Goal: Transaction & Acquisition: Obtain resource

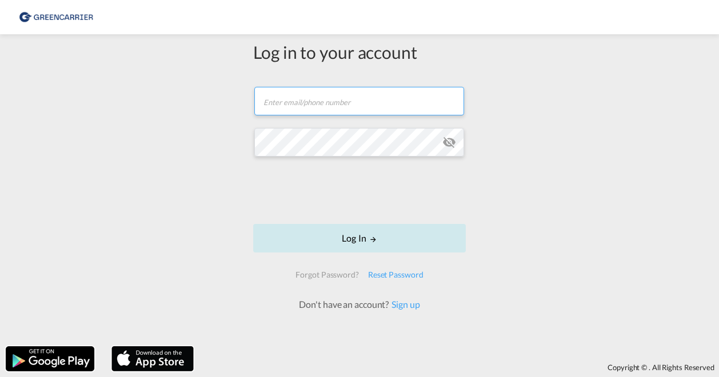
type input "[EMAIL_ADDRESS][DOMAIN_NAME]"
click at [346, 230] on button "Log In" at bounding box center [359, 238] width 213 height 29
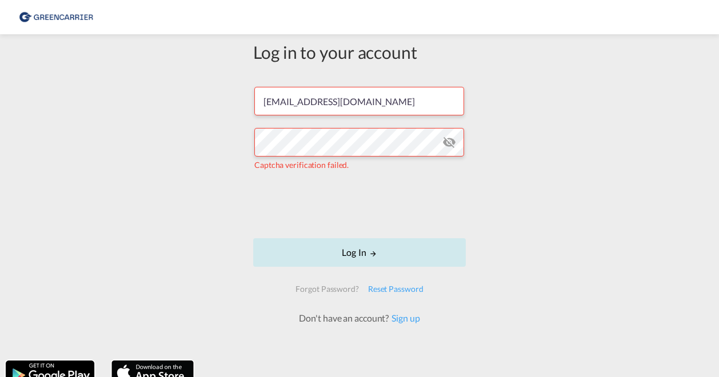
click at [352, 252] on button "Log In" at bounding box center [359, 252] width 213 height 29
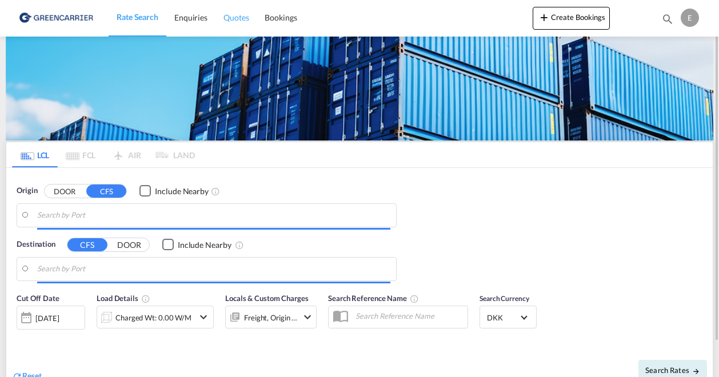
type input "DK-4160, Gelsted"
type input "[GEOGRAPHIC_DATA], AUSYD"
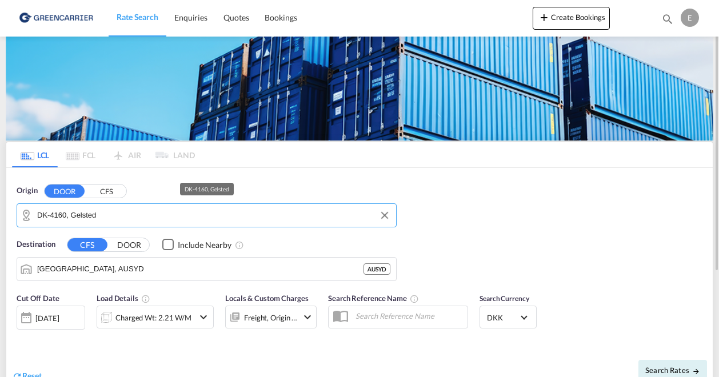
click at [124, 217] on input "DK-4160, Gelsted" at bounding box center [213, 215] width 353 height 17
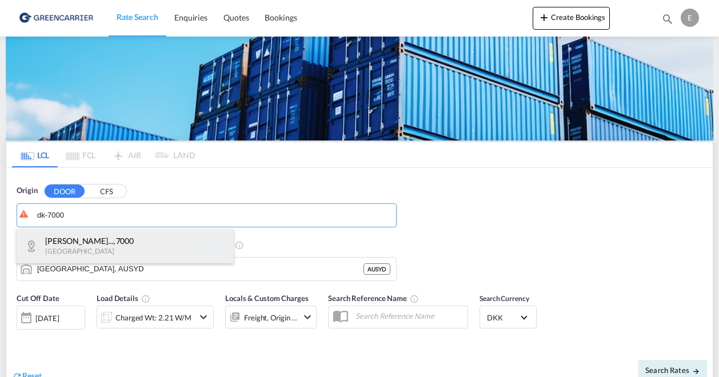
click at [73, 240] on div "[PERSON_NAME], Boerup... , 7000 Denmark DK-7000" at bounding box center [125, 246] width 217 height 34
type input "DK-[STREET_ADDRESS] [GEOGRAPHIC_DATA], [GEOGRAPHIC_DATA], [GEOGRAPHIC_DATA], [G…"
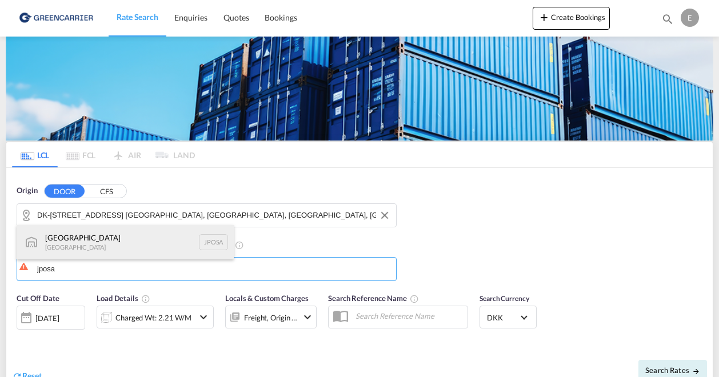
click at [70, 247] on div "Osaka [GEOGRAPHIC_DATA] JPOSA" at bounding box center [125, 242] width 217 height 34
type input "[GEOGRAPHIC_DATA], [GEOGRAPHIC_DATA]"
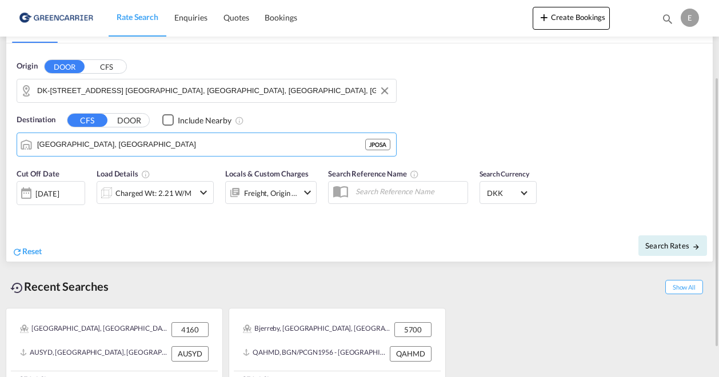
scroll to position [126, 0]
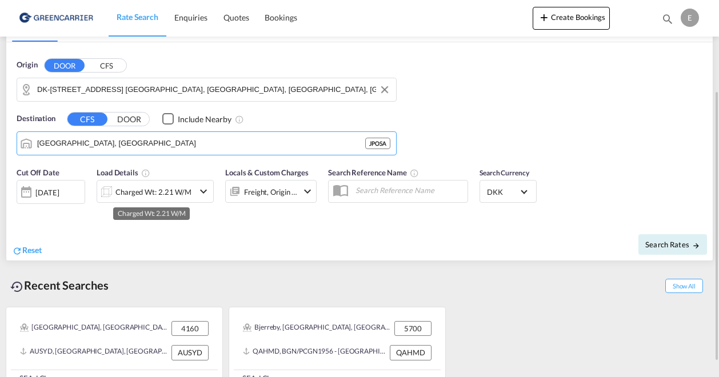
click at [151, 189] on div "Charged Wt: 2.21 W/M" at bounding box center [153, 192] width 76 height 16
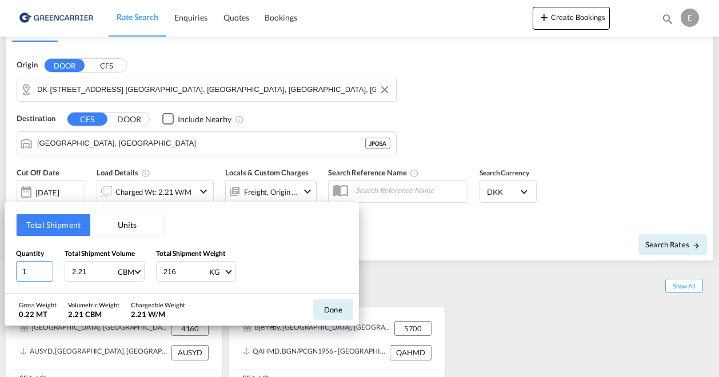
drag, startPoint x: 33, startPoint y: 272, endPoint x: 14, endPoint y: 274, distance: 18.9
click at [14, 274] on div "Total Shipment Units Quantity 1 Total Shipment Volume 2.21 CBM CBM CFT Total Sh…" at bounding box center [182, 247] width 354 height 91
type input "8"
click at [79, 271] on input "2.21" at bounding box center [94, 271] width 46 height 19
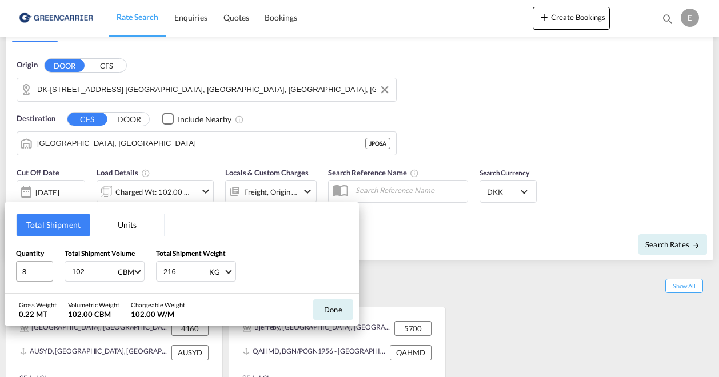
drag, startPoint x: 96, startPoint y: 267, endPoint x: 38, endPoint y: 277, distance: 59.2
click at [38, 277] on div "Quantity 8 Total Shipment Volume 102 CBM CBM CFT Total Shipment Weight 216 KG K…" at bounding box center [181, 265] width 331 height 34
type input "2.7"
click at [173, 269] on input "216" at bounding box center [185, 271] width 46 height 19
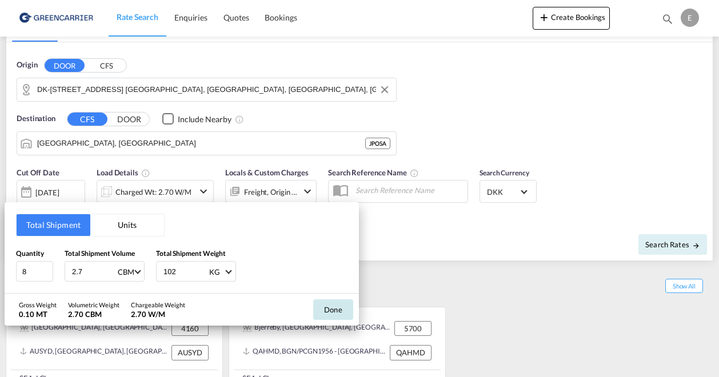
type input "102"
click at [338, 306] on button "Done" at bounding box center [333, 309] width 40 height 21
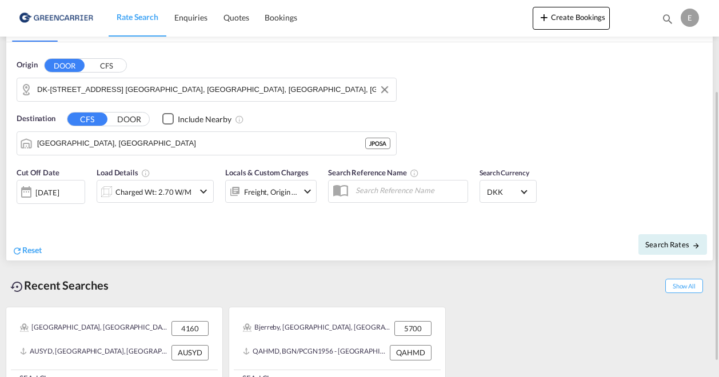
scroll to position [146, 0]
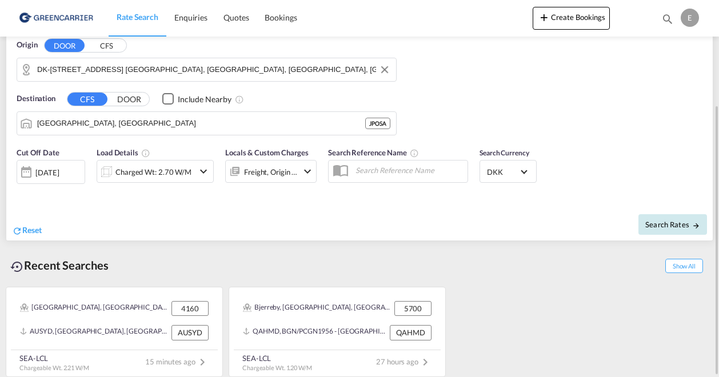
click at [666, 217] on button "Search Rates" at bounding box center [672, 224] width 69 height 21
type input "7000 to JPOSA / [DATE]"
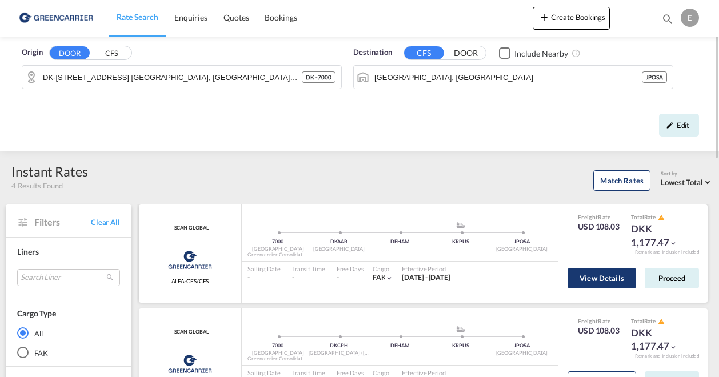
click at [612, 279] on button "View Details" at bounding box center [601, 278] width 69 height 21
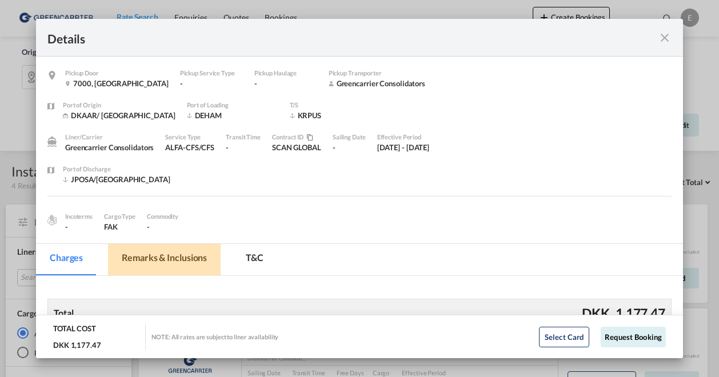
click at [169, 254] on md-tab-item "Remarks & Inclusions" at bounding box center [164, 259] width 113 height 31
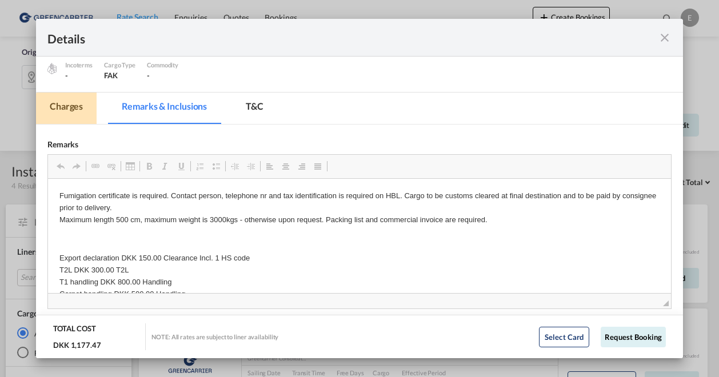
click at [74, 111] on md-tab-item "Charges" at bounding box center [66, 108] width 61 height 31
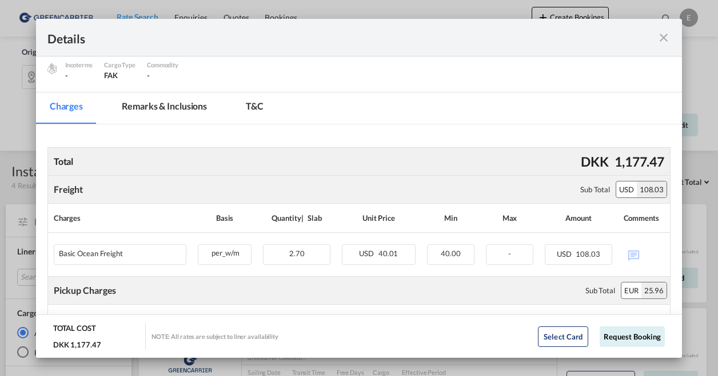
scroll to position [151, 0]
click at [656, 40] on div "Pickup Door ..." at bounding box center [639, 37] width 62 height 14
click at [663, 40] on md-icon "icon-close fg-AAA8AD m-0 cursor" at bounding box center [663, 38] width 14 height 14
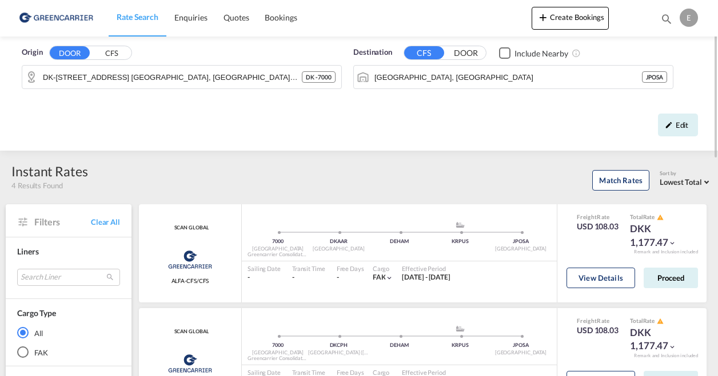
click at [456, 52] on button "DOOR" at bounding box center [466, 53] width 40 height 13
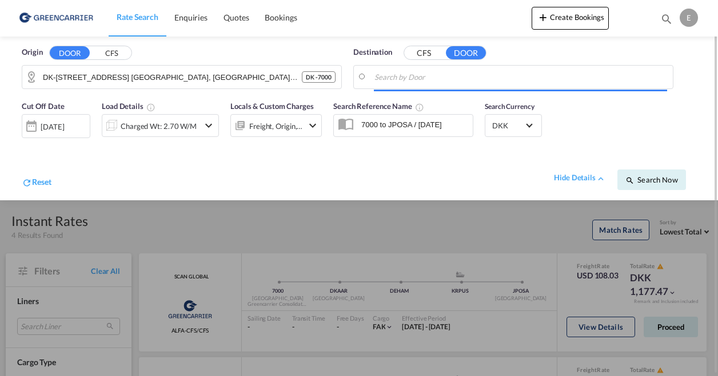
click at [406, 47] on button "CFS" at bounding box center [424, 53] width 40 height 13
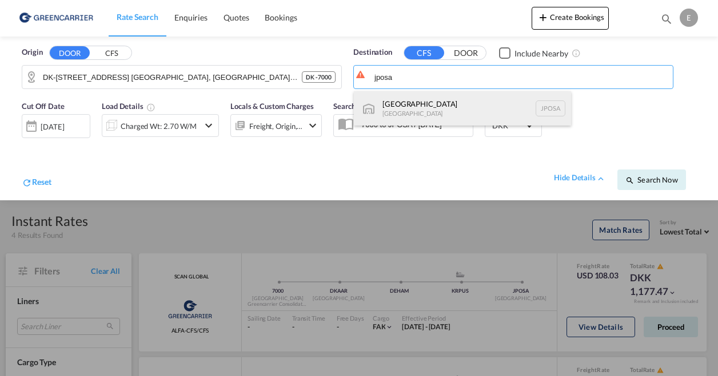
click at [389, 99] on div "Osaka [GEOGRAPHIC_DATA] JPOSA" at bounding box center [462, 108] width 217 height 34
type input "[GEOGRAPHIC_DATA], [GEOGRAPHIC_DATA]"
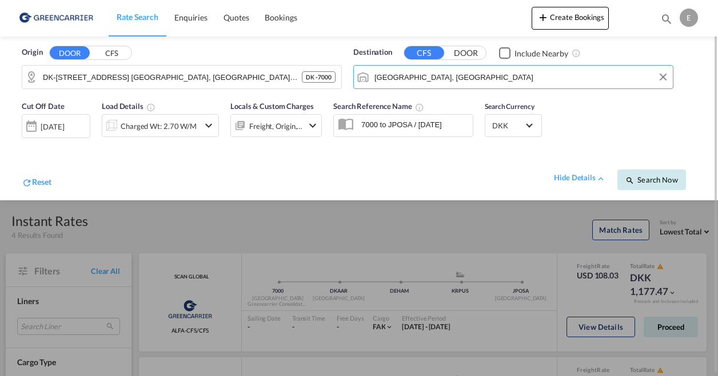
click at [665, 174] on button "Search Now" at bounding box center [651, 180] width 69 height 21
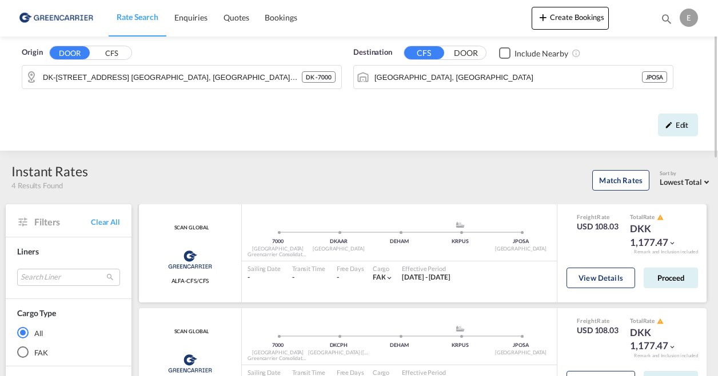
scroll to position [114, 0]
